Goal: Navigation & Orientation: Find specific page/section

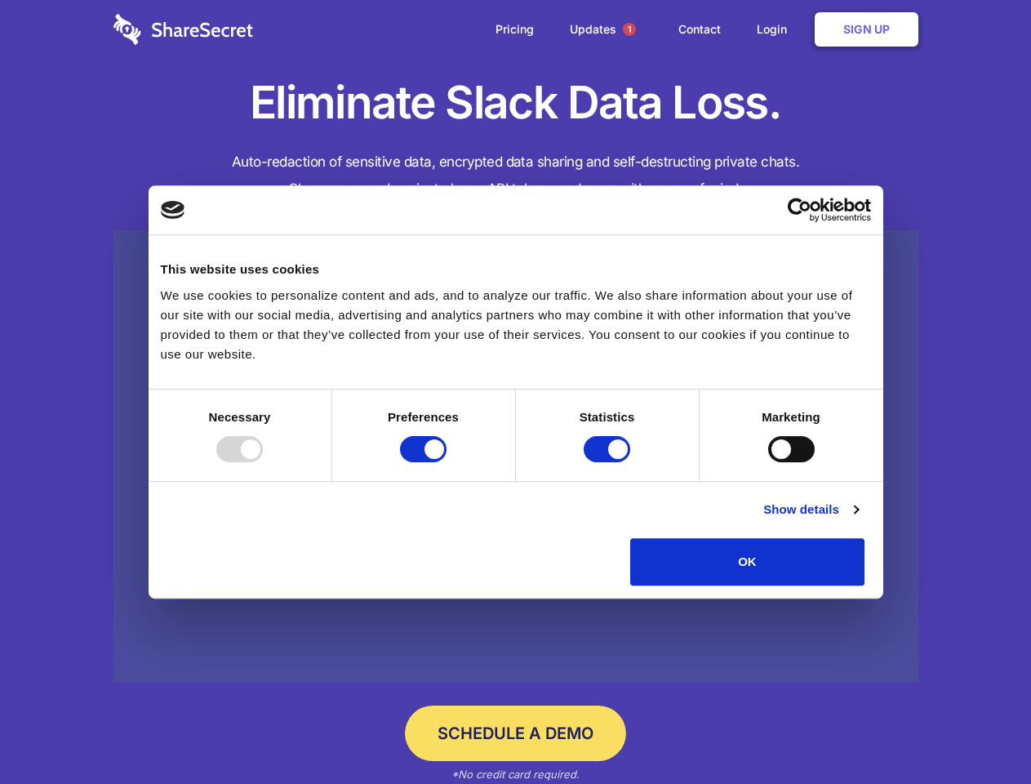
click at [263, 462] on div at bounding box center [239, 449] width 47 height 26
click at [447, 462] on input "Preferences" at bounding box center [423, 449] width 47 height 26
checkbox input "false"
click at [609, 462] on input "Statistics" at bounding box center [607, 449] width 47 height 26
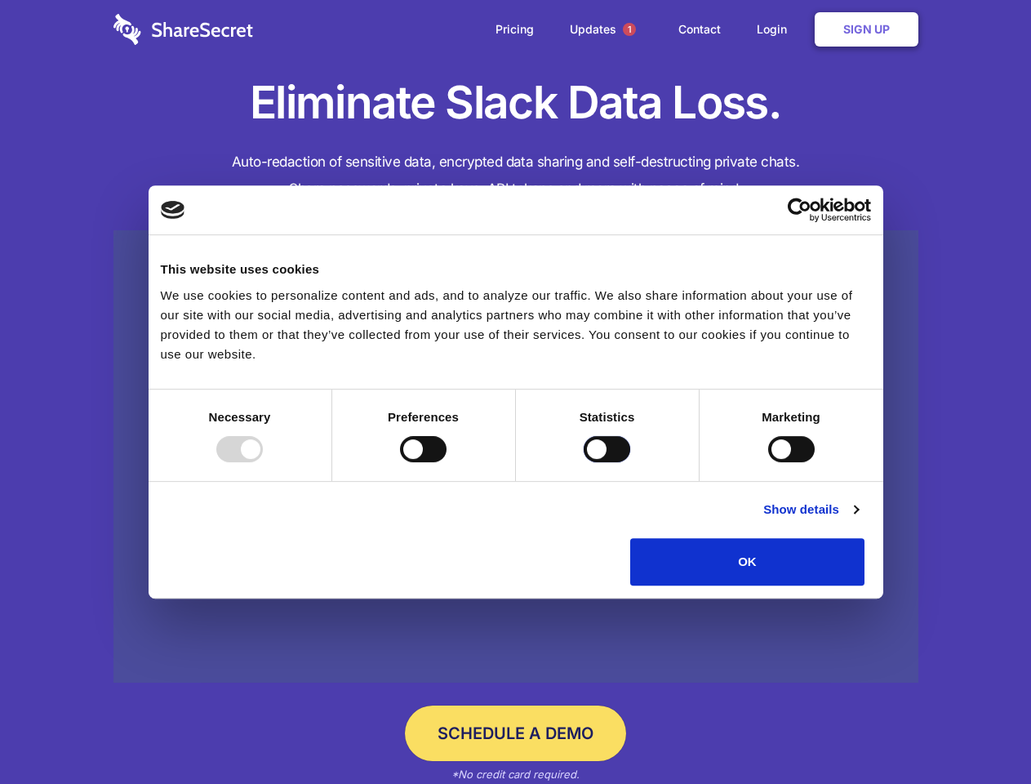
checkbox input "false"
click at [768, 462] on input "Marketing" at bounding box center [791, 449] width 47 height 26
checkbox input "true"
click at [858, 519] on link "Show details" at bounding box center [810, 510] width 95 height 20
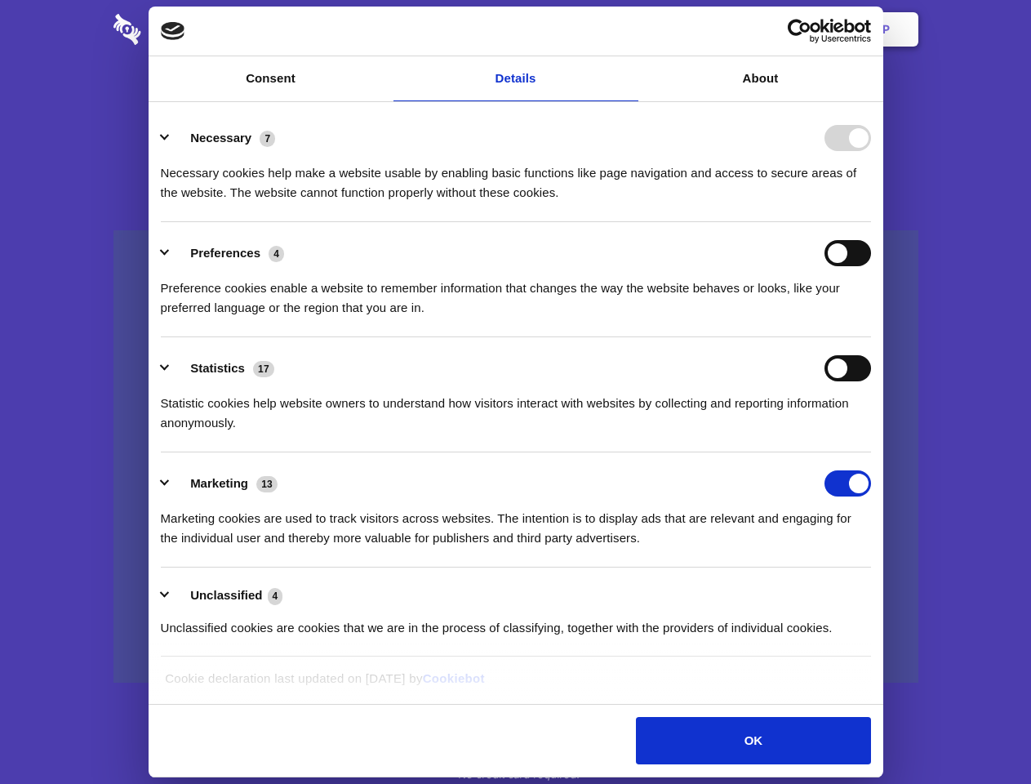
click at [871, 222] on li "Necessary 7 Necessary cookies help make a website usable by enabling basic func…" at bounding box center [516, 164] width 710 height 115
click at [629, 29] on span "1" at bounding box center [629, 29] width 13 height 13
